Goal: Task Accomplishment & Management: Use online tool/utility

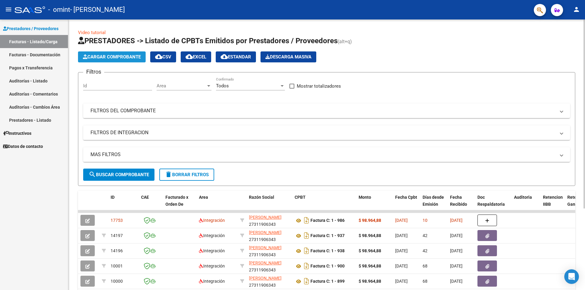
click at [130, 59] on span "Cargar Comprobante" at bounding box center [112, 56] width 58 height 5
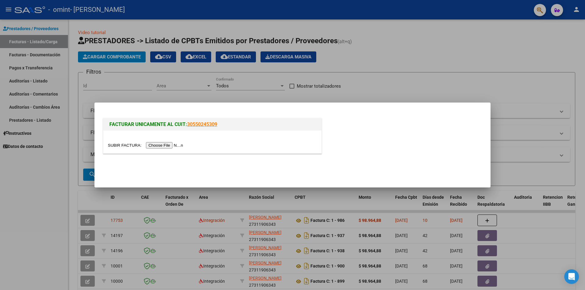
click at [173, 144] on input "file" at bounding box center [146, 145] width 77 height 6
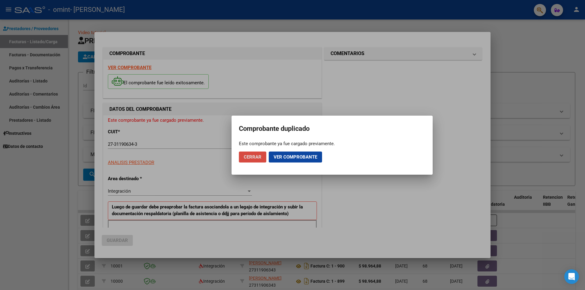
click at [252, 158] on span "Cerrar" at bounding box center [253, 156] width 18 height 5
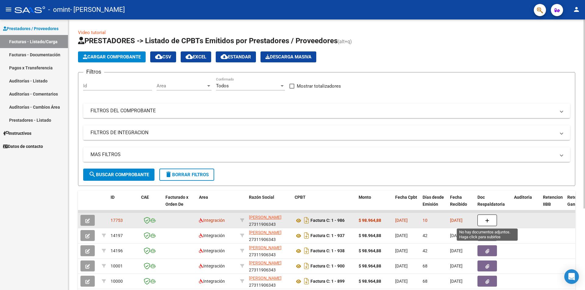
click at [490, 219] on button "button" at bounding box center [487, 221] width 20 height 12
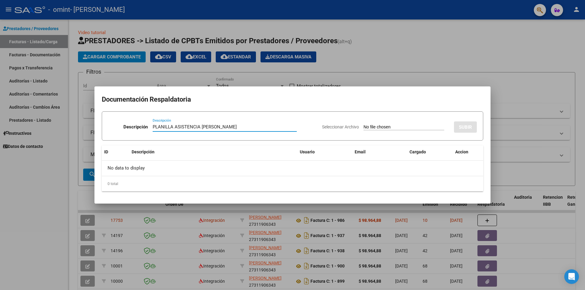
type input "PLANILLA ASISTENCIA [PERSON_NAME]"
click at [375, 129] on input "Seleccionar Archivo" at bounding box center [404, 128] width 81 height 6
type input "C:\fakepath\7.2025 planilla [PERSON_NAME] .pdf"
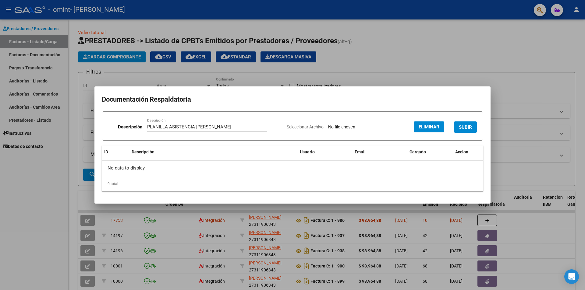
click at [468, 130] on span "SUBIR" at bounding box center [465, 127] width 13 height 5
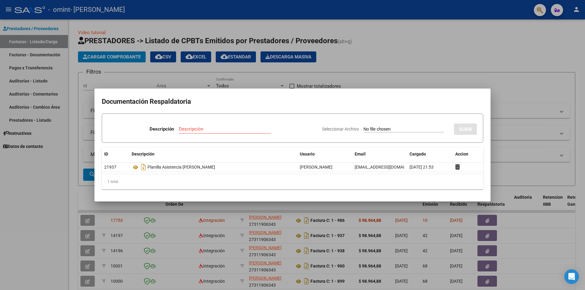
click at [239, 129] on input "Descripción" at bounding box center [225, 128] width 92 height 5
click at [511, 137] on div at bounding box center [292, 145] width 585 height 290
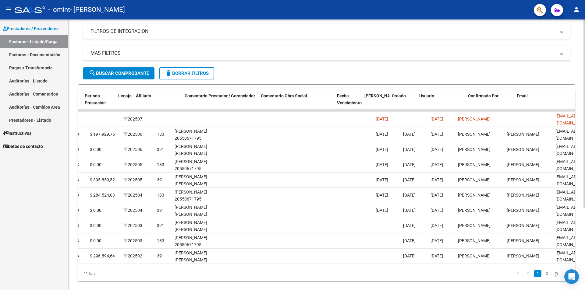
scroll to position [0, 787]
